Goal: Transaction & Acquisition: Purchase product/service

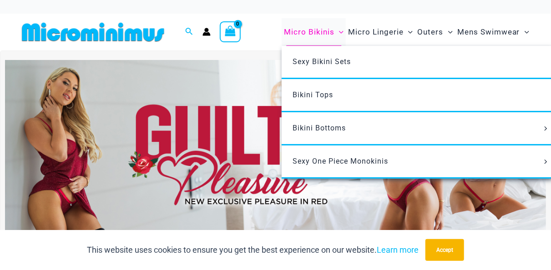
click at [328, 30] on span "Micro Bikinis" at bounding box center [309, 31] width 50 height 23
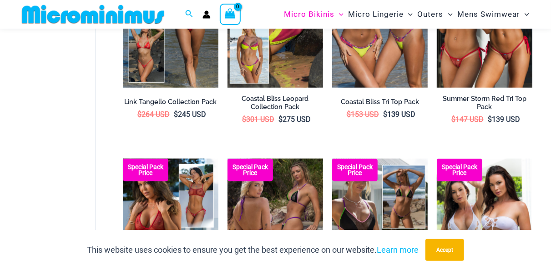
scroll to position [356, 0]
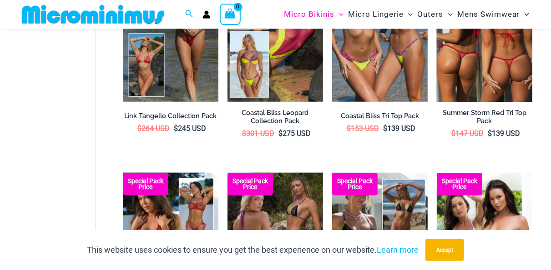
click at [454, 84] on img at bounding box center [485, 30] width 96 height 143
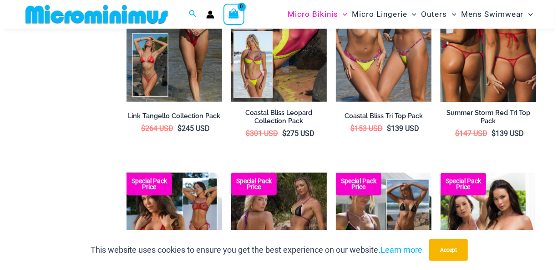
scroll to position [358, 0]
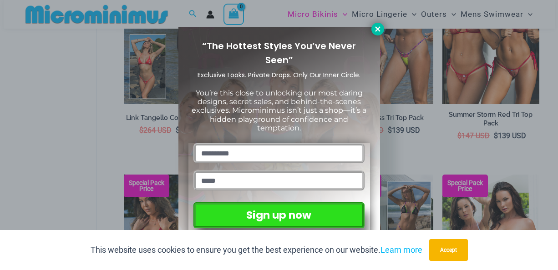
click at [380, 29] on icon at bounding box center [377, 29] width 8 height 8
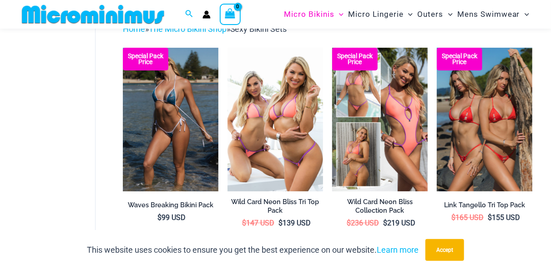
scroll to position [0, 0]
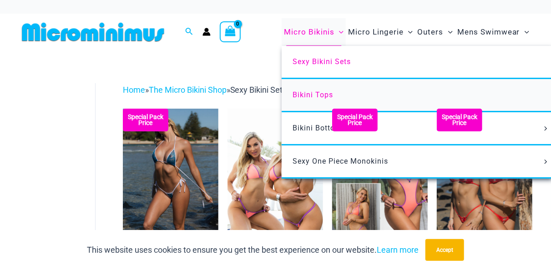
click at [307, 94] on span "Bikini Tops" at bounding box center [312, 95] width 40 height 9
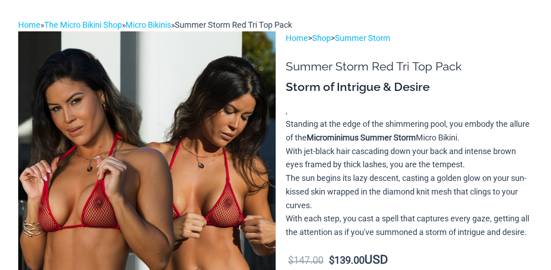
scroll to position [91, 0]
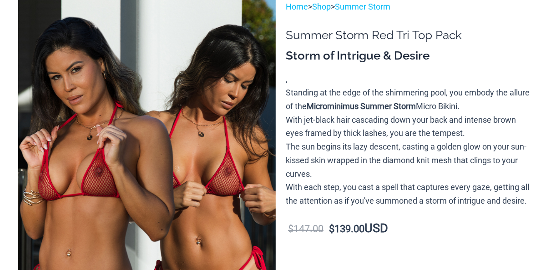
click at [197, 186] on img at bounding box center [146, 193] width 257 height 386
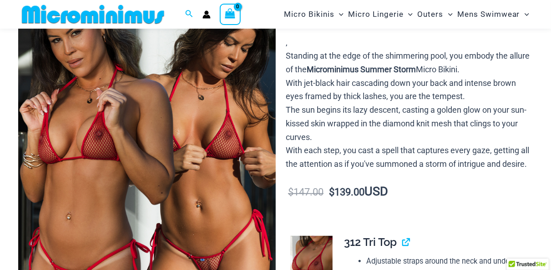
click at [117, 189] on img at bounding box center [146, 156] width 257 height 386
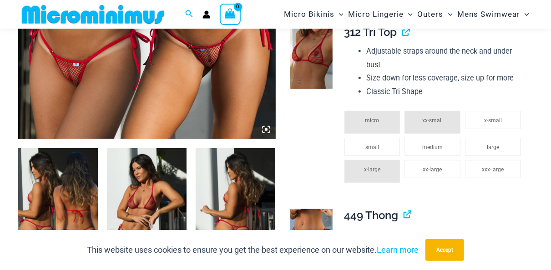
scroll to position [364, 0]
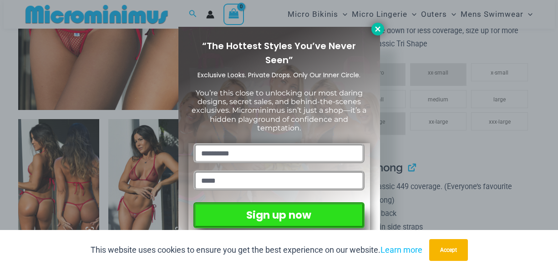
click at [376, 30] on icon at bounding box center [377, 29] width 8 height 8
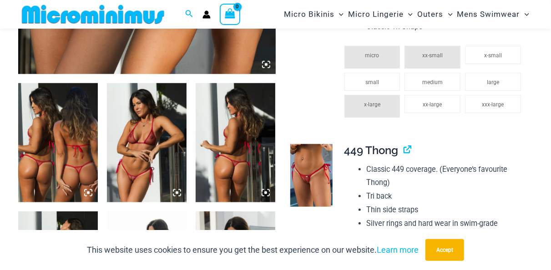
scroll to position [409, 0]
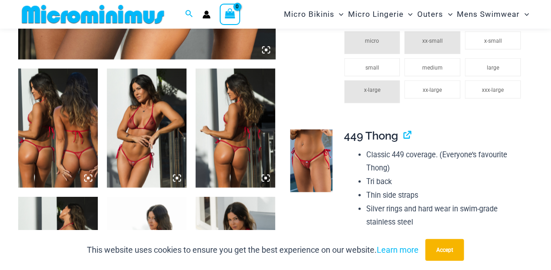
click at [124, 145] on img at bounding box center [147, 129] width 80 height 120
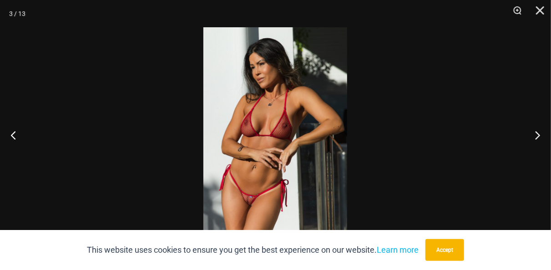
click at [237, 199] on img at bounding box center [275, 135] width 144 height 216
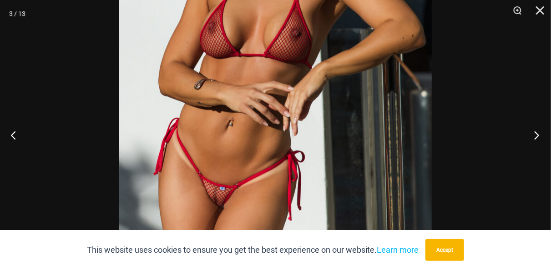
click at [537, 139] on button "Next" at bounding box center [534, 134] width 34 height 45
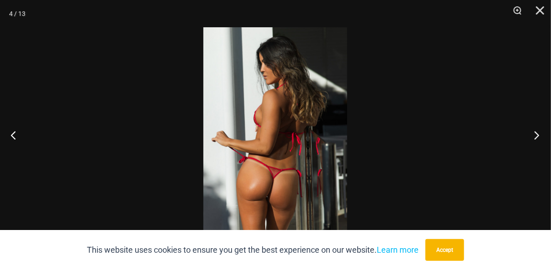
click at [537, 139] on button "Next" at bounding box center [534, 134] width 34 height 45
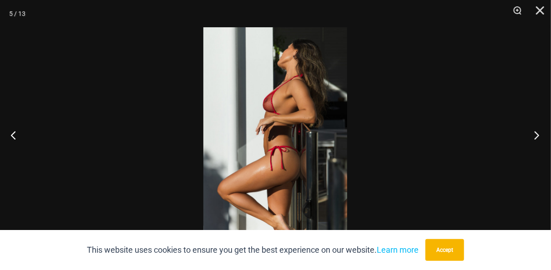
click at [537, 139] on button "Next" at bounding box center [534, 134] width 34 height 45
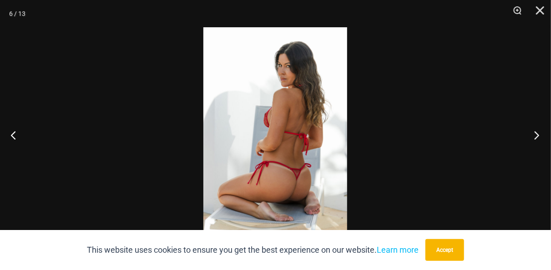
click at [537, 140] on button "Next" at bounding box center [534, 134] width 34 height 45
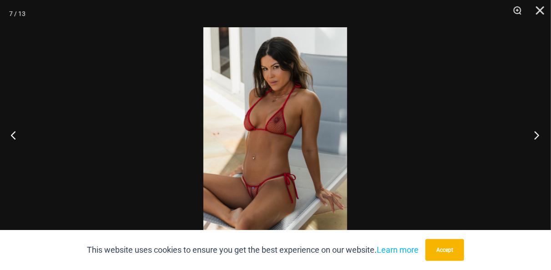
click at [537, 140] on button "Next" at bounding box center [534, 134] width 34 height 45
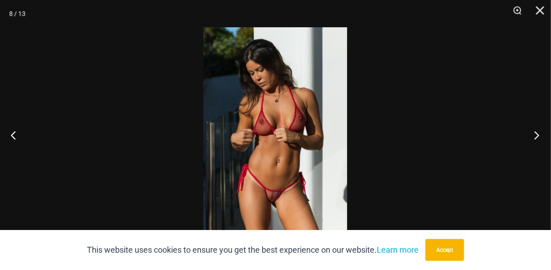
click at [537, 140] on button "Next" at bounding box center [534, 134] width 34 height 45
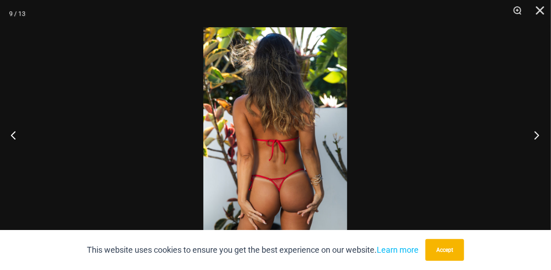
click at [537, 140] on button "Next" at bounding box center [534, 134] width 34 height 45
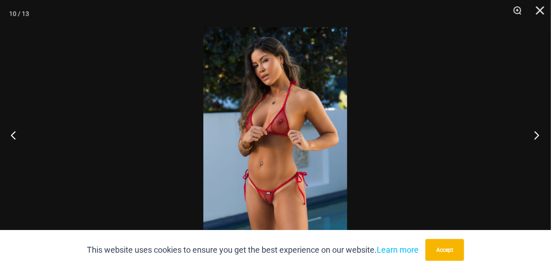
click at [537, 140] on button "Next" at bounding box center [534, 134] width 34 height 45
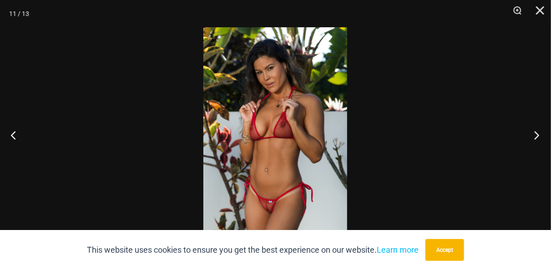
click at [537, 140] on button "Next" at bounding box center [534, 134] width 34 height 45
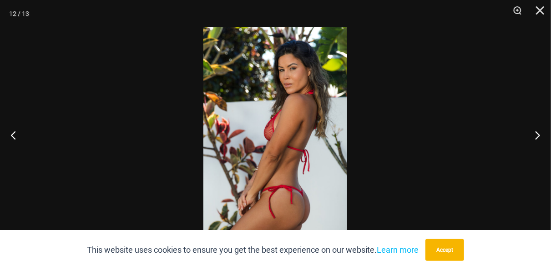
click at [465, 81] on div at bounding box center [275, 135] width 551 height 270
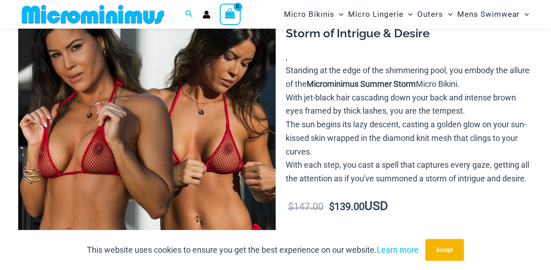
scroll to position [91, 0]
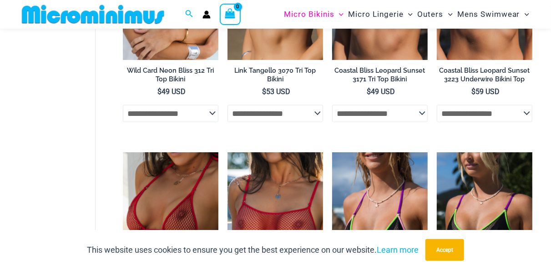
scroll to position [403, 0]
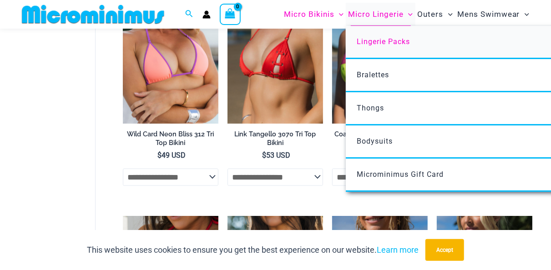
click at [392, 43] on span "Lingerie Packs" at bounding box center [383, 41] width 53 height 9
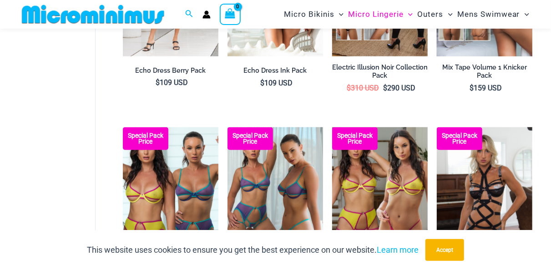
scroll to position [493, 0]
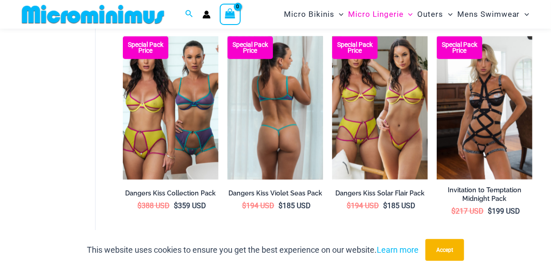
click at [272, 138] on img at bounding box center [275, 107] width 96 height 143
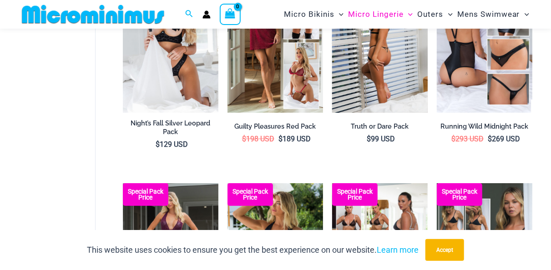
scroll to position [83, 0]
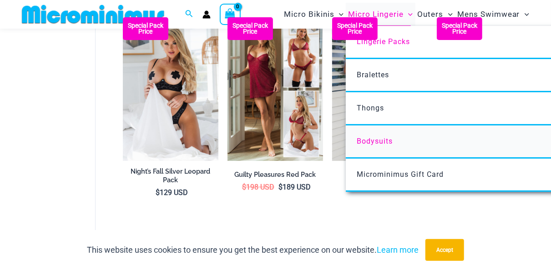
click at [373, 139] on span "Bodysuits" at bounding box center [375, 141] width 36 height 9
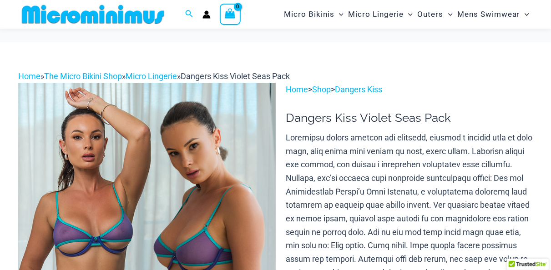
scroll to position [136, 0]
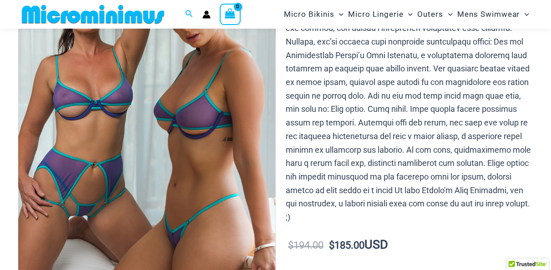
click at [132, 166] on img at bounding box center [146, 139] width 257 height 386
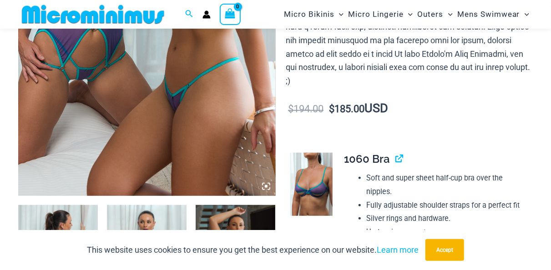
scroll to position [409, 0]
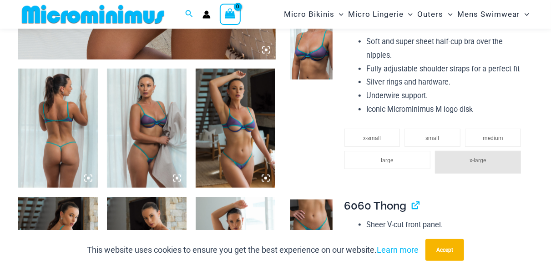
click at [67, 147] on img at bounding box center [58, 129] width 80 height 120
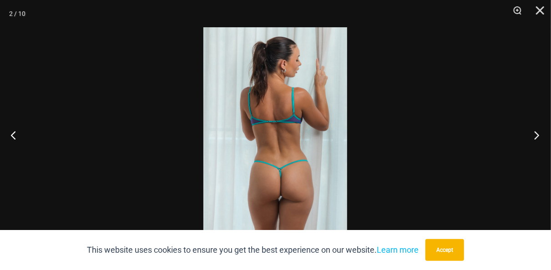
click at [539, 136] on button "Next" at bounding box center [534, 134] width 34 height 45
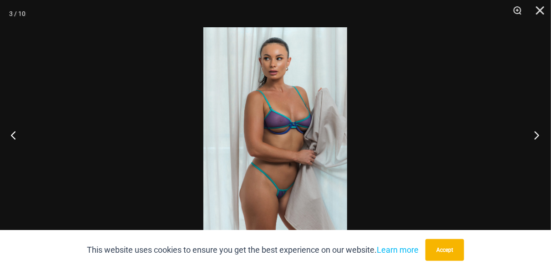
click at [539, 136] on button "Next" at bounding box center [534, 134] width 34 height 45
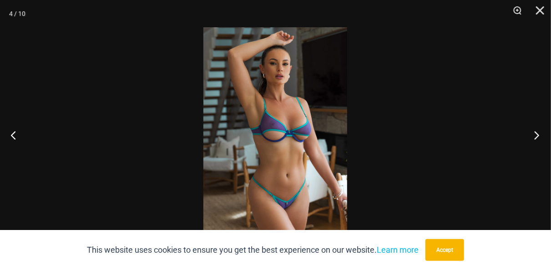
click at [534, 138] on button "Next" at bounding box center [534, 134] width 34 height 45
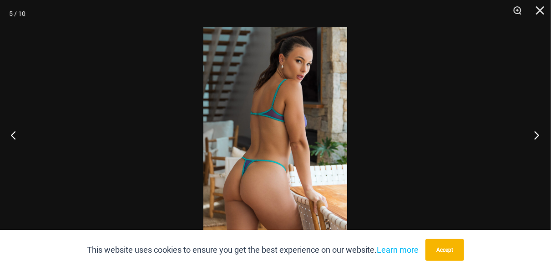
click at [534, 138] on button "Next" at bounding box center [534, 134] width 34 height 45
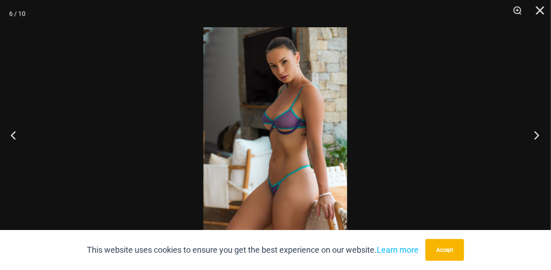
click at [534, 138] on button "Next" at bounding box center [534, 134] width 34 height 45
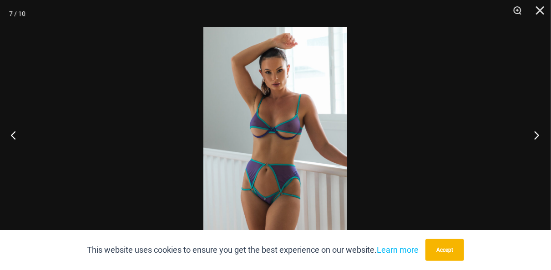
click at [534, 138] on button "Next" at bounding box center [534, 134] width 34 height 45
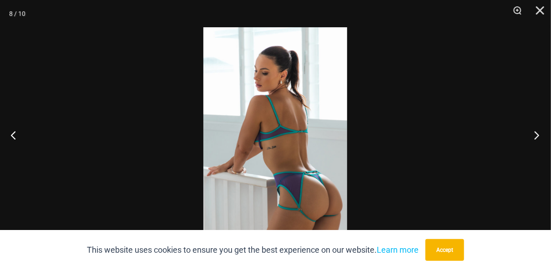
click at [534, 138] on button "Next" at bounding box center [534, 134] width 34 height 45
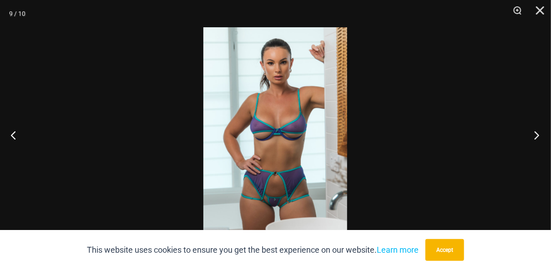
click at [534, 138] on button "Next" at bounding box center [534, 134] width 34 height 45
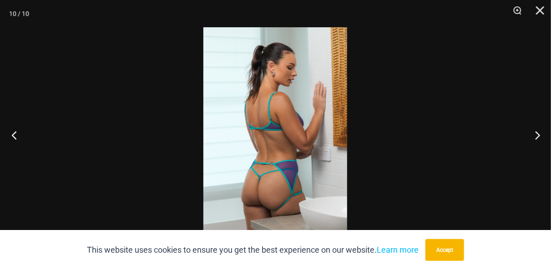
click at [12, 137] on button "Previous" at bounding box center [17, 134] width 34 height 45
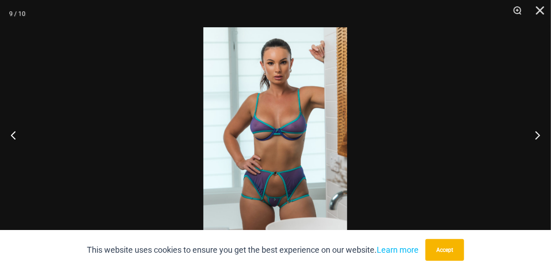
click at [312, 191] on img at bounding box center [275, 135] width 144 height 216
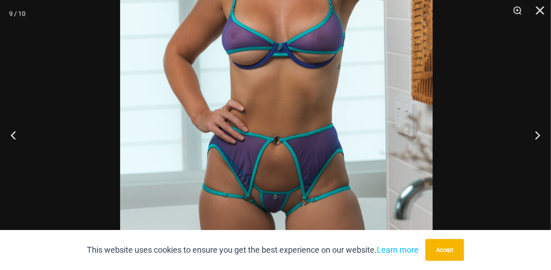
click at [307, 68] on img at bounding box center [276, 57] width 312 height 469
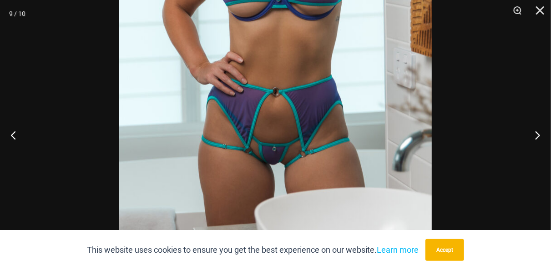
click at [275, 156] on img at bounding box center [275, 8] width 312 height 469
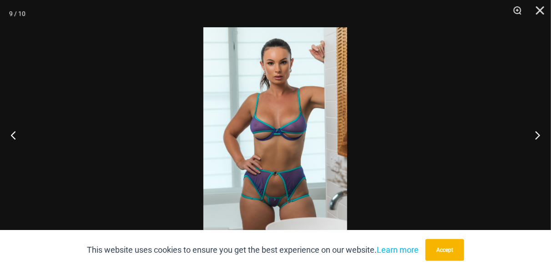
click at [465, 85] on div at bounding box center [275, 135] width 551 height 270
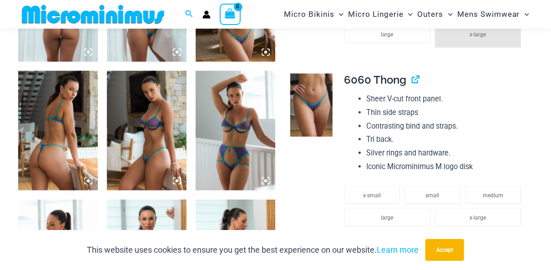
scroll to position [591, 0]
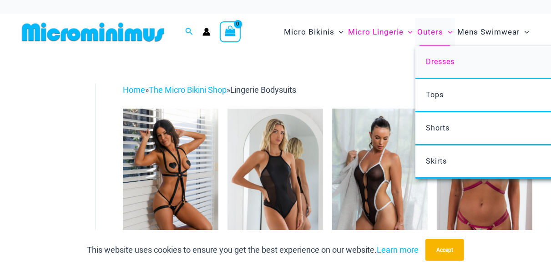
click at [438, 63] on span "Dresses" at bounding box center [440, 61] width 29 height 9
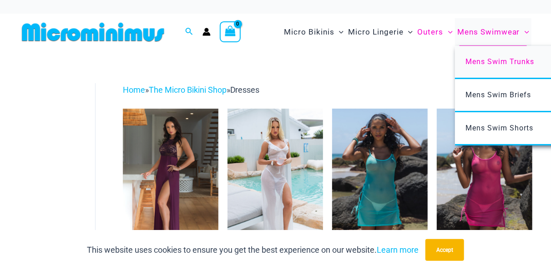
click at [479, 60] on span "Mens Swim Trunks" at bounding box center [500, 61] width 69 height 9
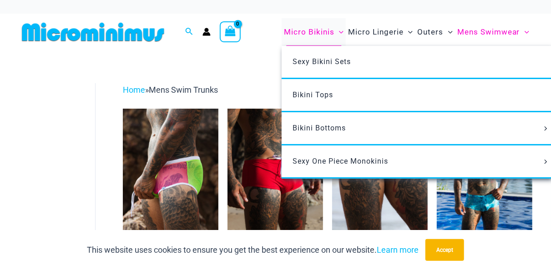
click at [316, 34] on span "Micro Bikinis" at bounding box center [309, 31] width 50 height 23
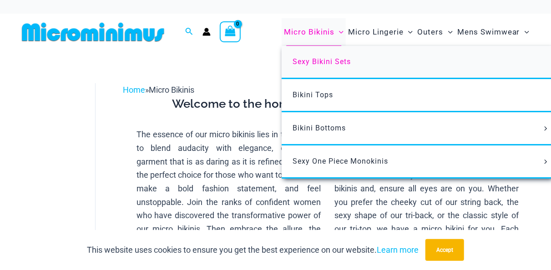
click at [317, 66] on span "Sexy Bikini Sets" at bounding box center [321, 61] width 58 height 9
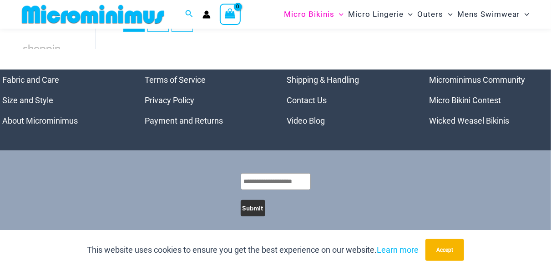
scroll to position [1720, 0]
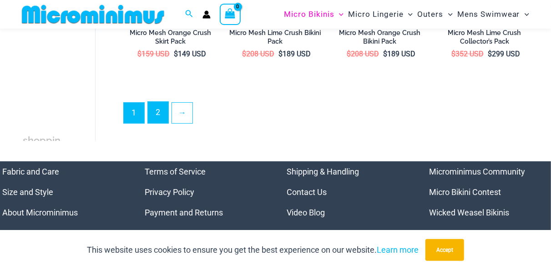
click at [160, 112] on link "2" at bounding box center [158, 112] width 20 height 21
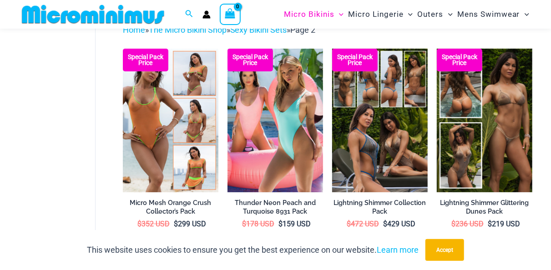
scroll to position [38, 0]
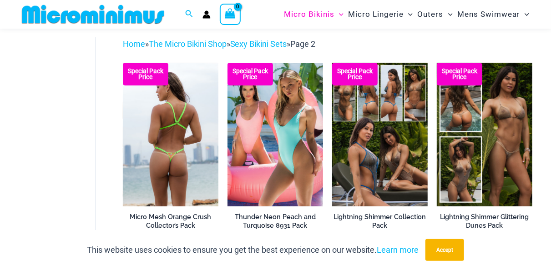
click at [173, 138] on img at bounding box center [171, 134] width 96 height 143
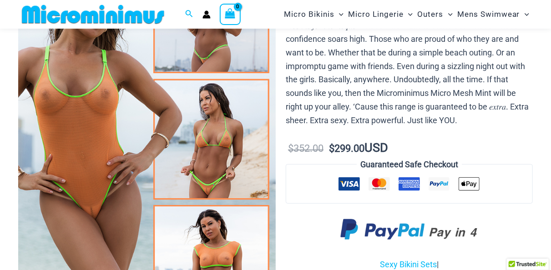
click at [219, 168] on img at bounding box center [146, 139] width 257 height 386
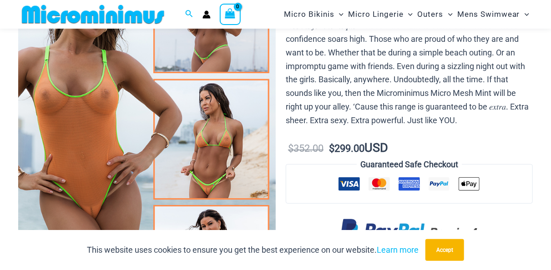
click at [212, 96] on img at bounding box center [146, 139] width 257 height 386
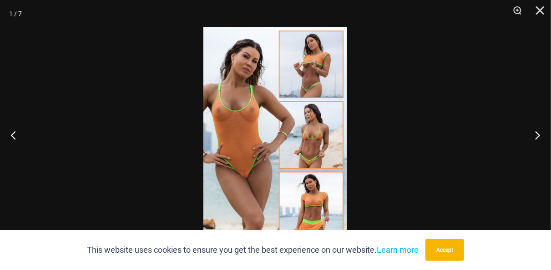
click at [312, 149] on img at bounding box center [275, 135] width 144 height 216
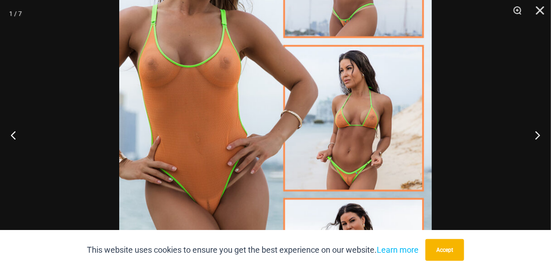
click at [438, 116] on div at bounding box center [275, 135] width 551 height 270
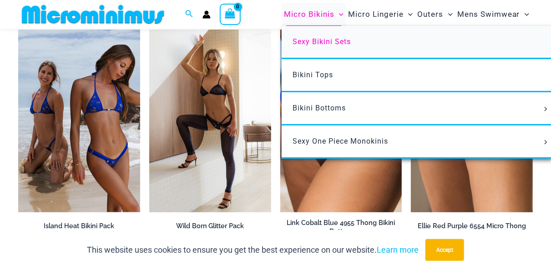
scroll to position [1365, 0]
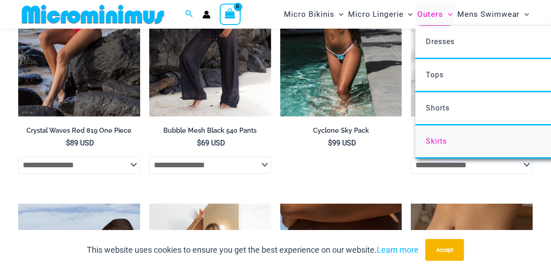
click at [439, 144] on span "Skirts" at bounding box center [436, 141] width 21 height 9
